Goal: Entertainment & Leisure: Browse casually

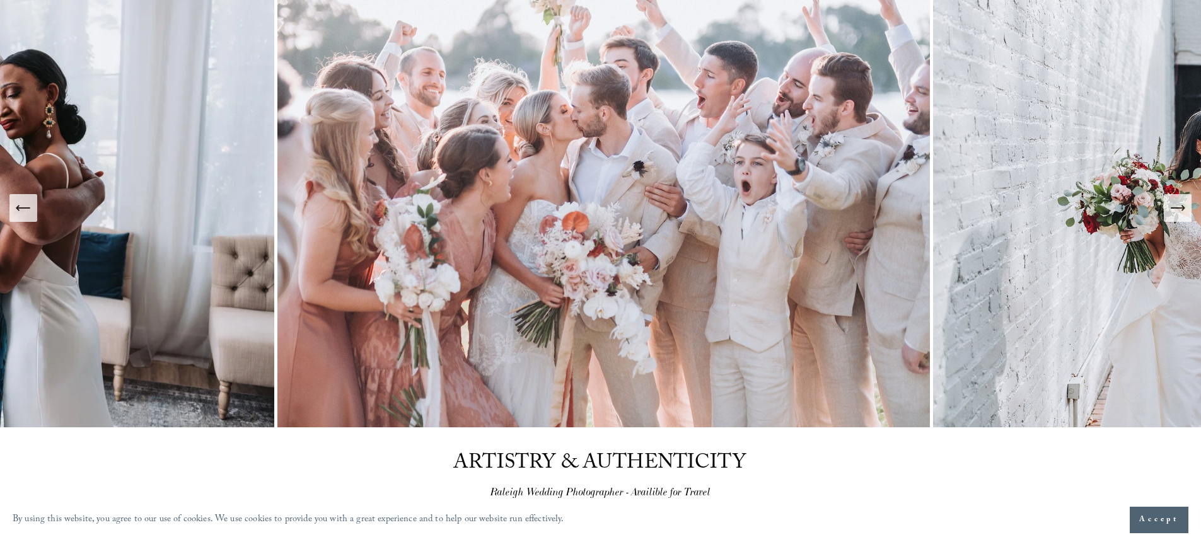
scroll to position [30, 0]
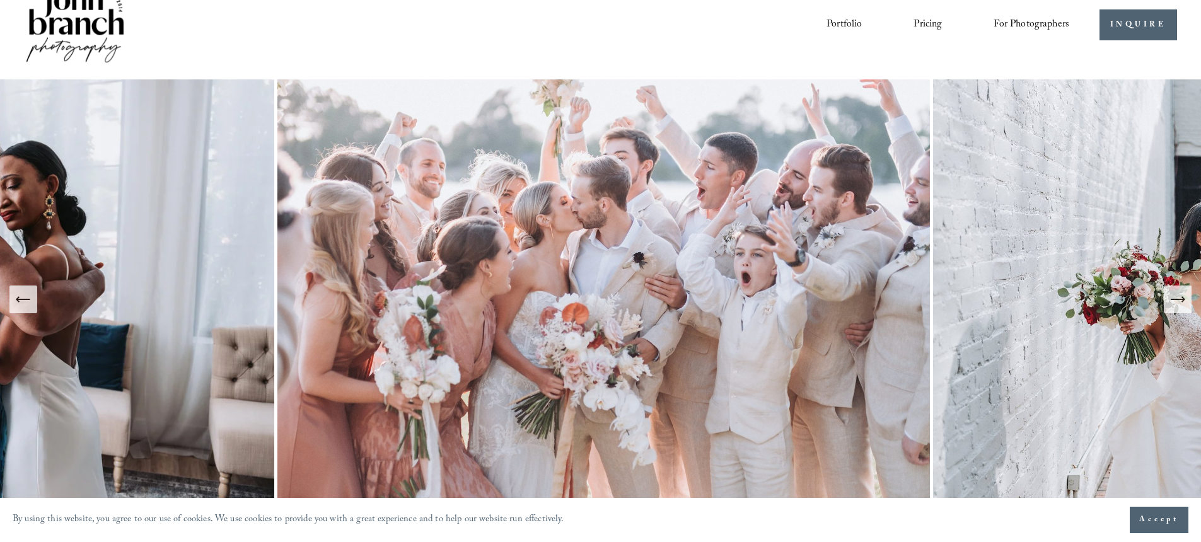
click at [1180, 301] on icon "Next Slide" at bounding box center [1178, 300] width 18 height 18
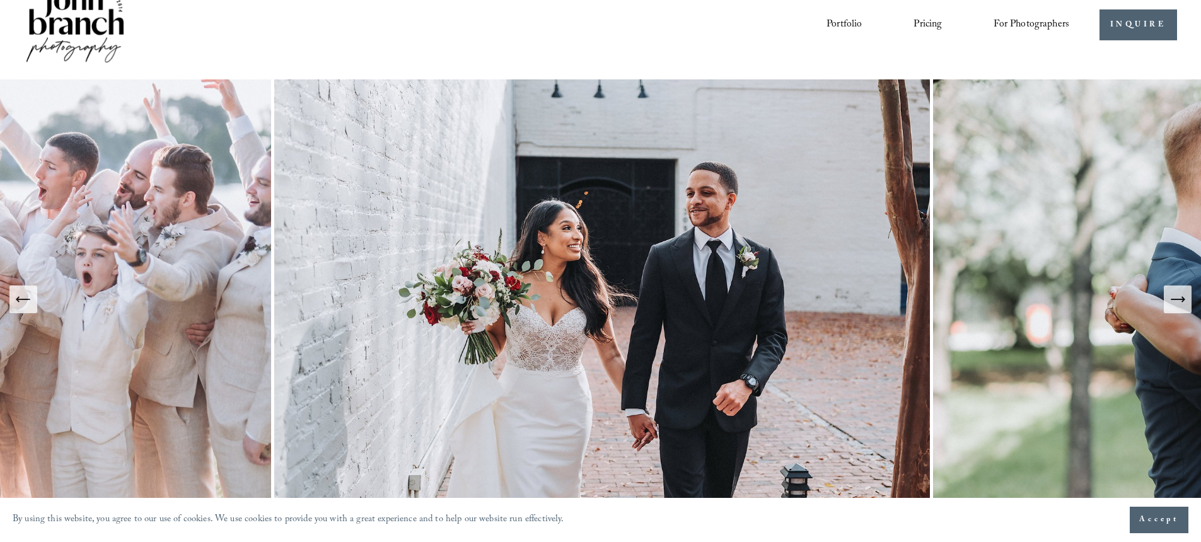
click at [1180, 301] on icon "Next Slide" at bounding box center [1178, 300] width 18 height 18
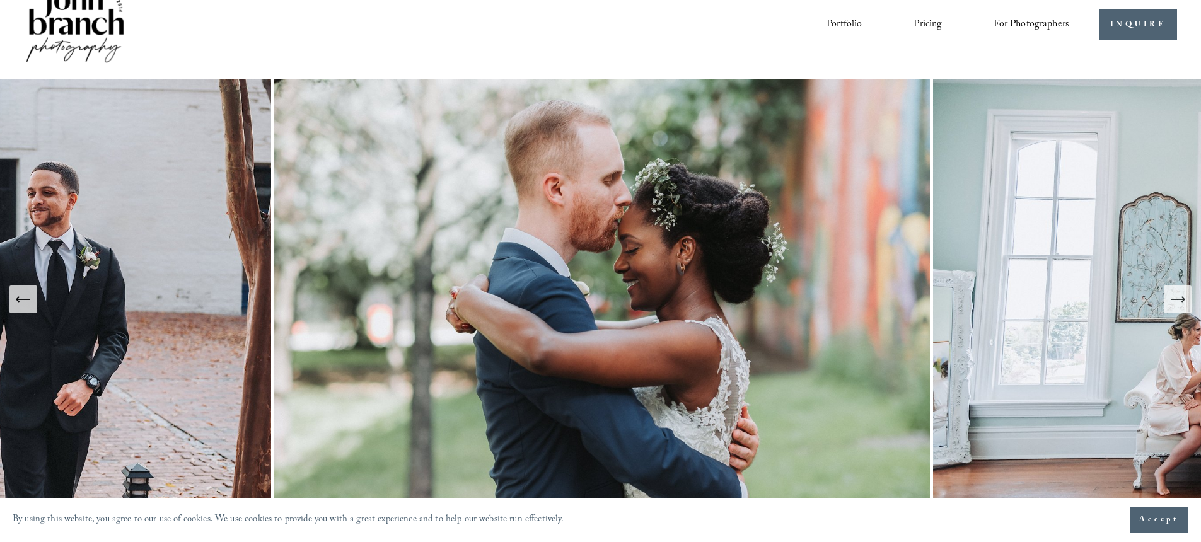
click at [1179, 301] on icon "Next Slide" at bounding box center [1178, 300] width 18 height 18
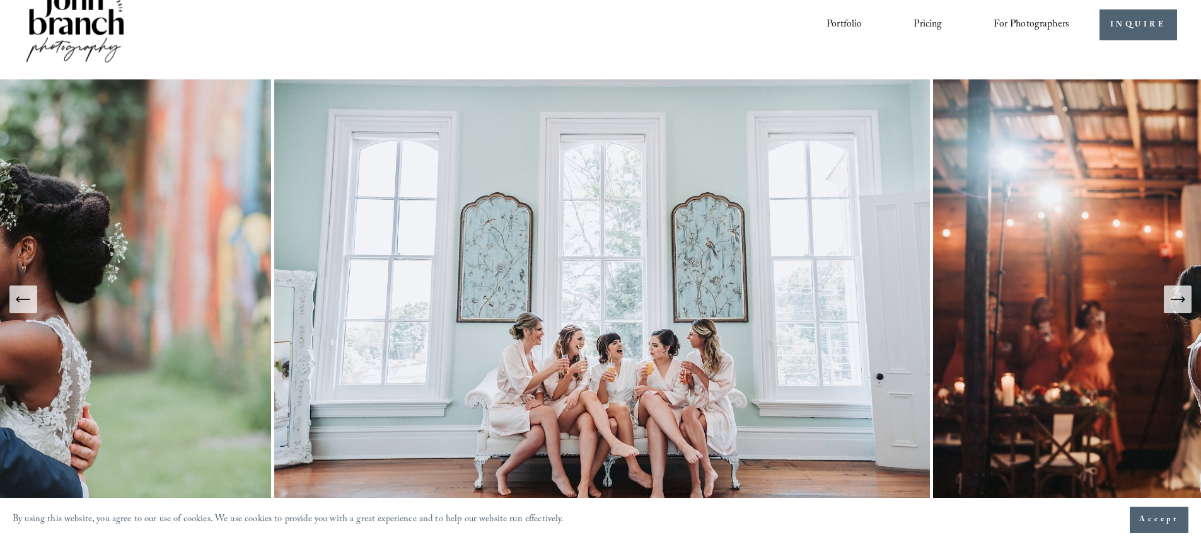
click at [1179, 301] on icon "Next Slide" at bounding box center [1178, 300] width 18 height 18
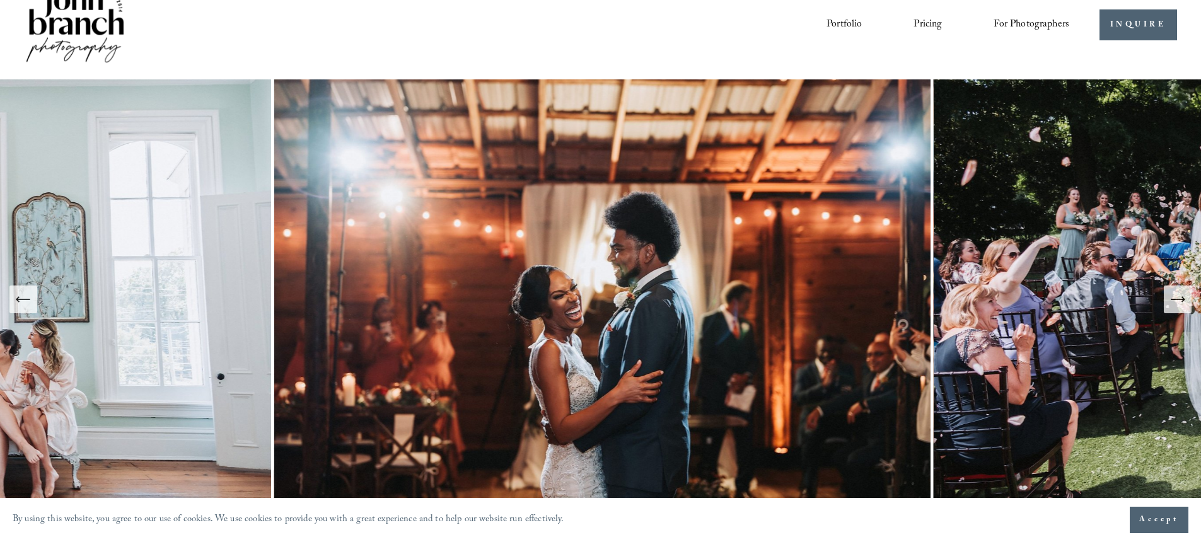
click at [1179, 301] on icon "Next Slide" at bounding box center [1178, 300] width 18 height 18
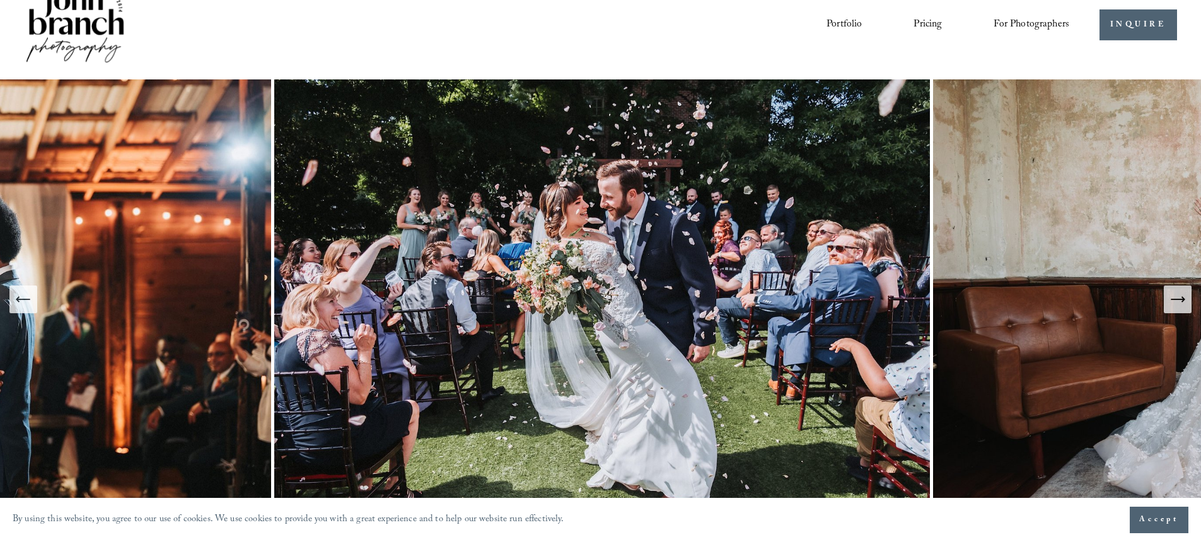
click at [1179, 301] on icon "Next Slide" at bounding box center [1178, 300] width 18 height 18
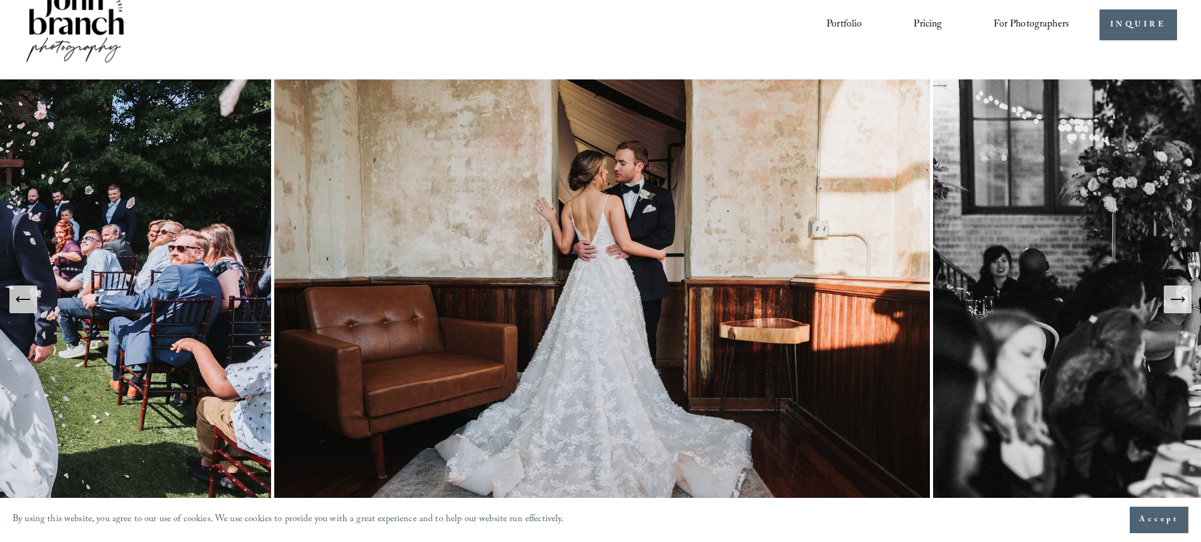
click at [1179, 301] on icon "Next Slide" at bounding box center [1178, 300] width 18 height 18
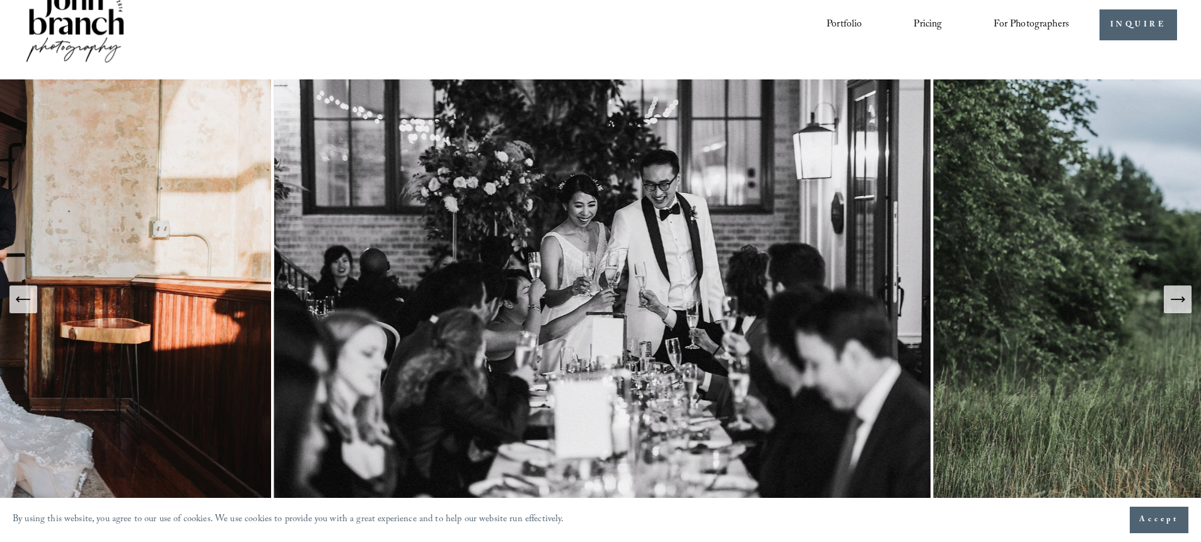
click at [1179, 301] on icon "Next Slide" at bounding box center [1178, 300] width 18 height 18
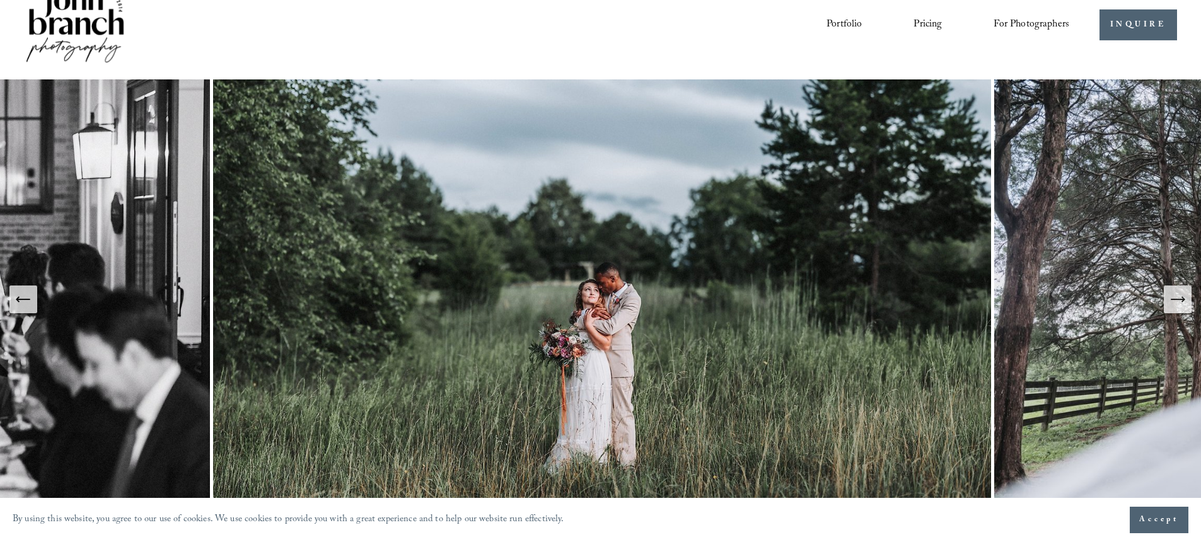
click at [1179, 301] on icon "Next Slide" at bounding box center [1178, 300] width 18 height 18
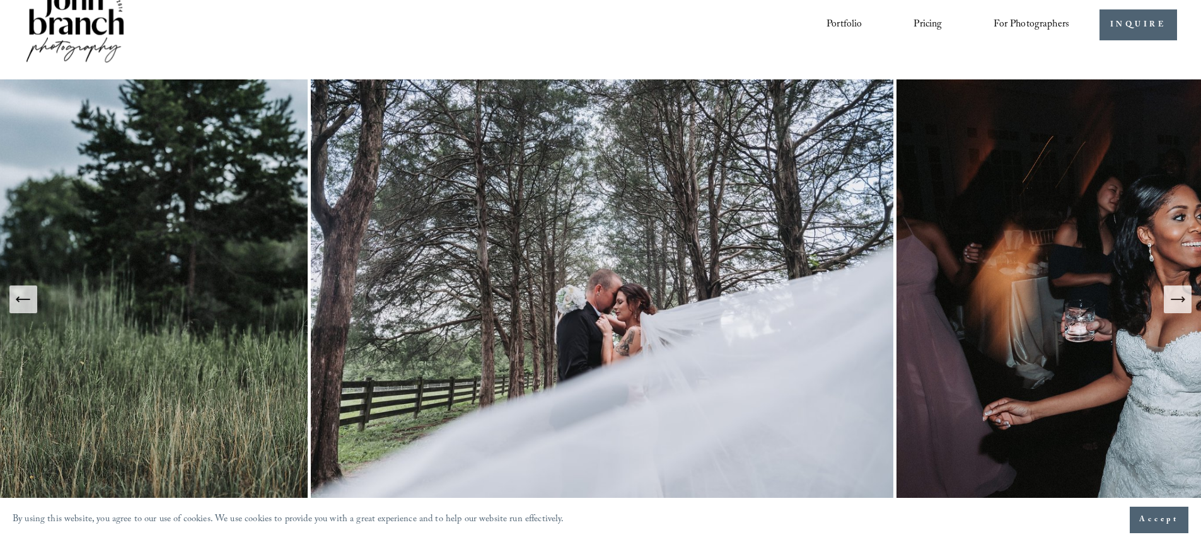
click at [1179, 301] on icon "Next Slide" at bounding box center [1178, 300] width 18 height 18
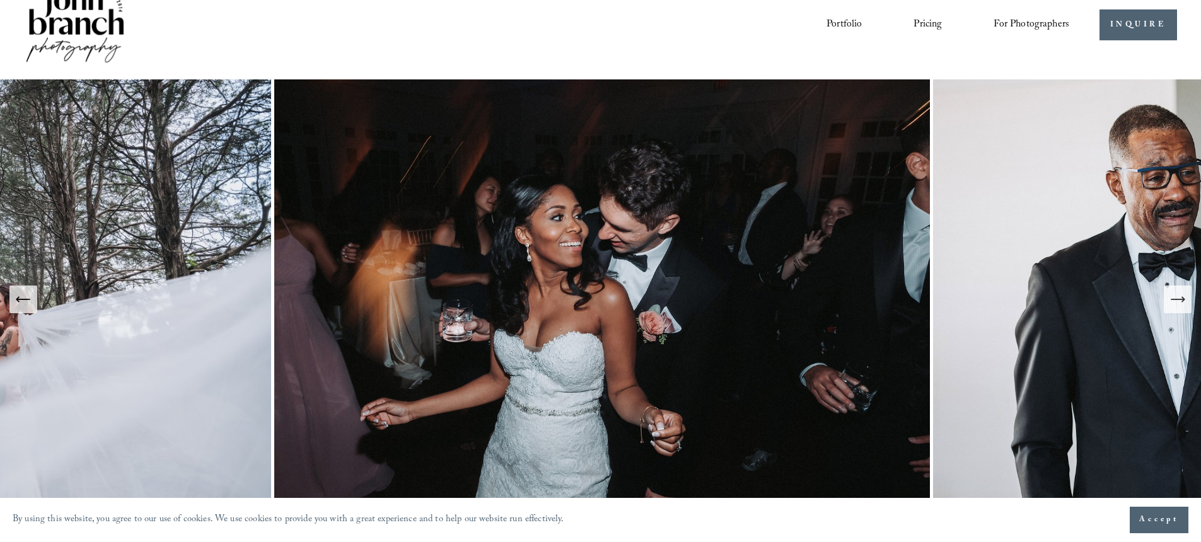
click at [1178, 301] on icon "Next Slide" at bounding box center [1178, 300] width 18 height 18
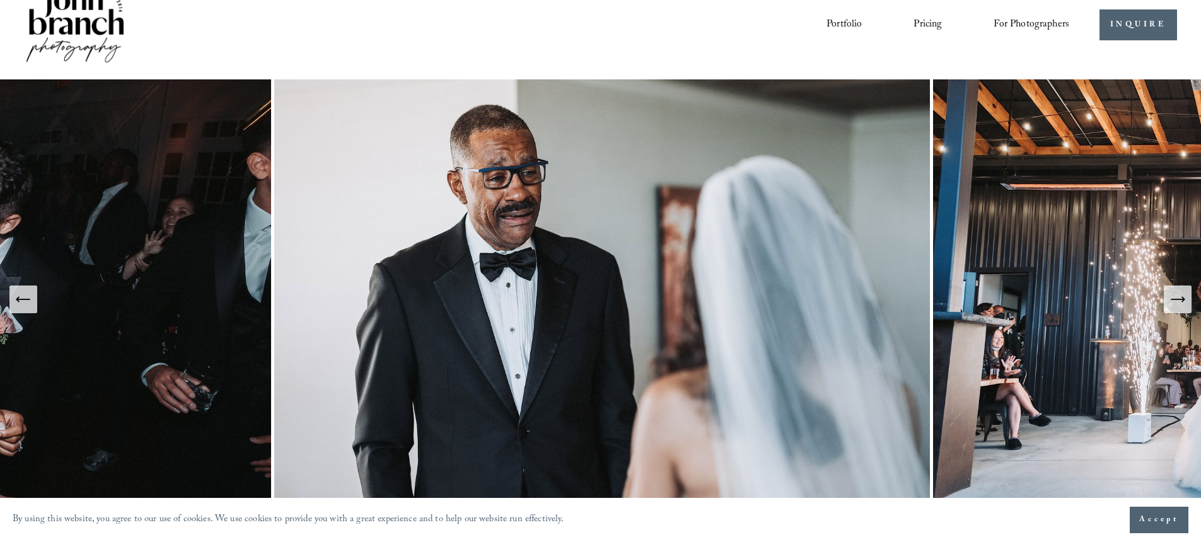
click at [1178, 301] on icon "Next Slide" at bounding box center [1178, 300] width 18 height 18
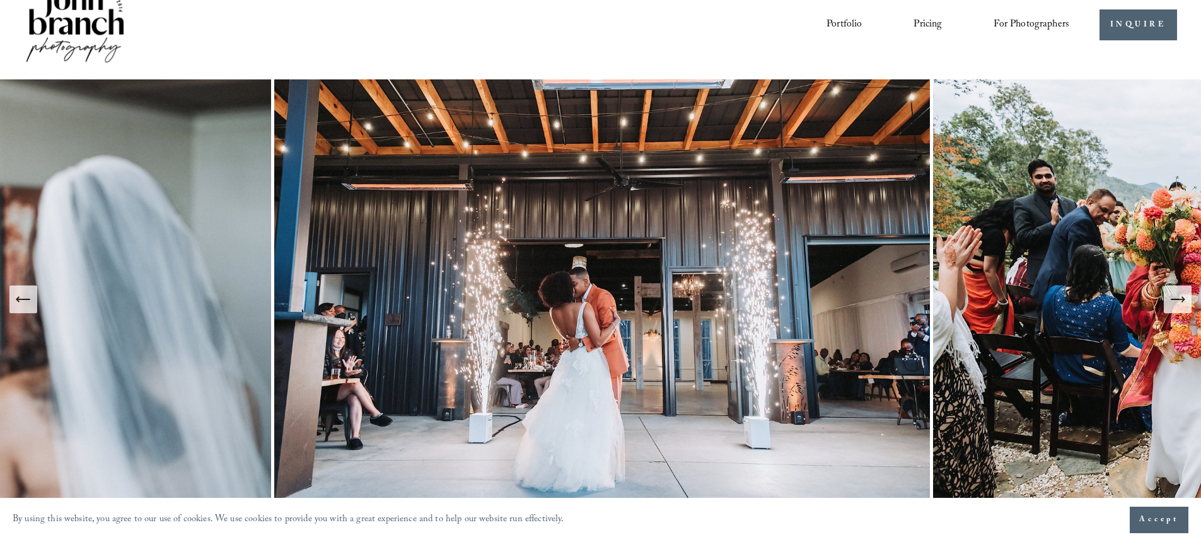
click at [1178, 301] on icon "Next Slide" at bounding box center [1178, 300] width 18 height 18
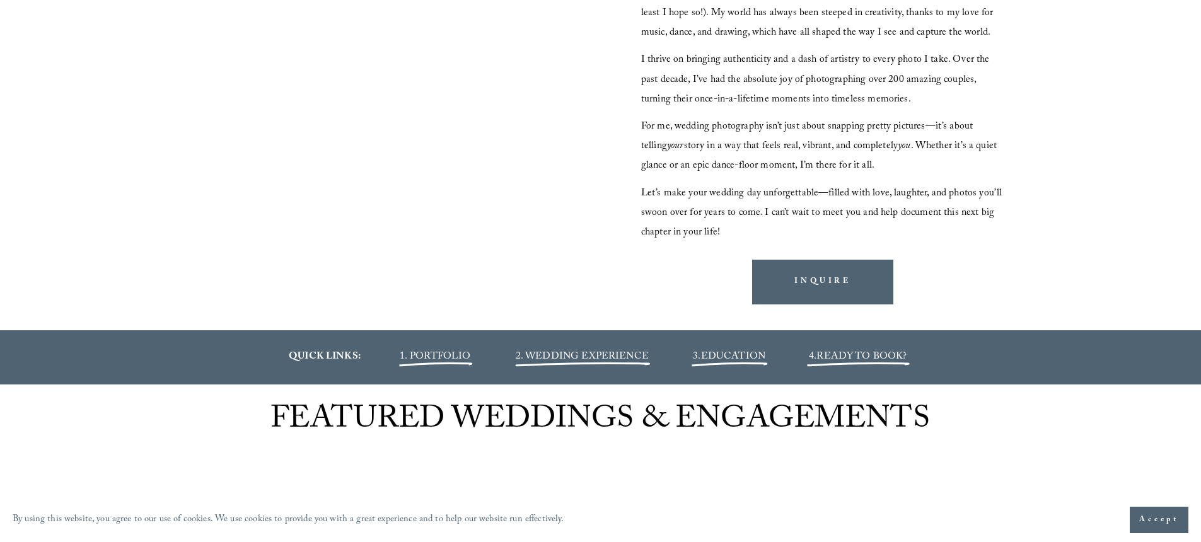
scroll to position [1277, 0]
